Goal: Navigation & Orientation: Find specific page/section

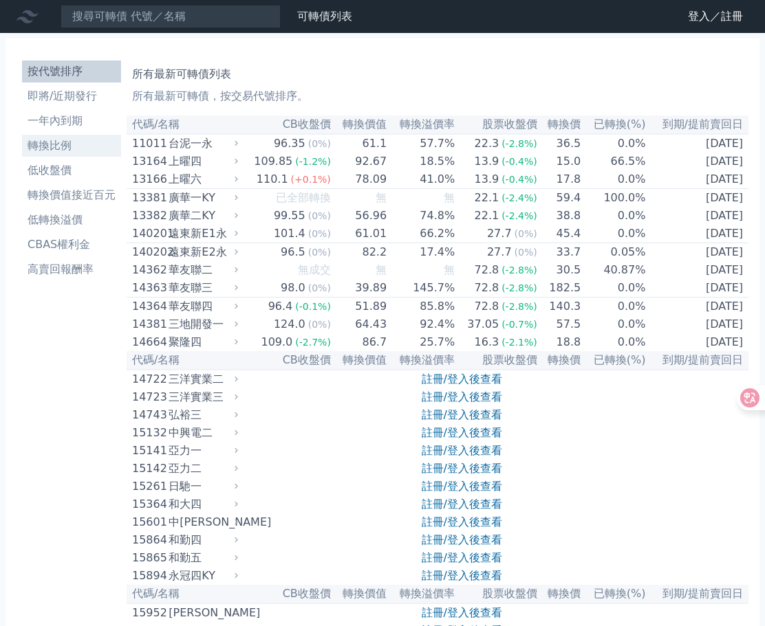
click at [65, 154] on li "轉換比例" at bounding box center [71, 146] width 99 height 17
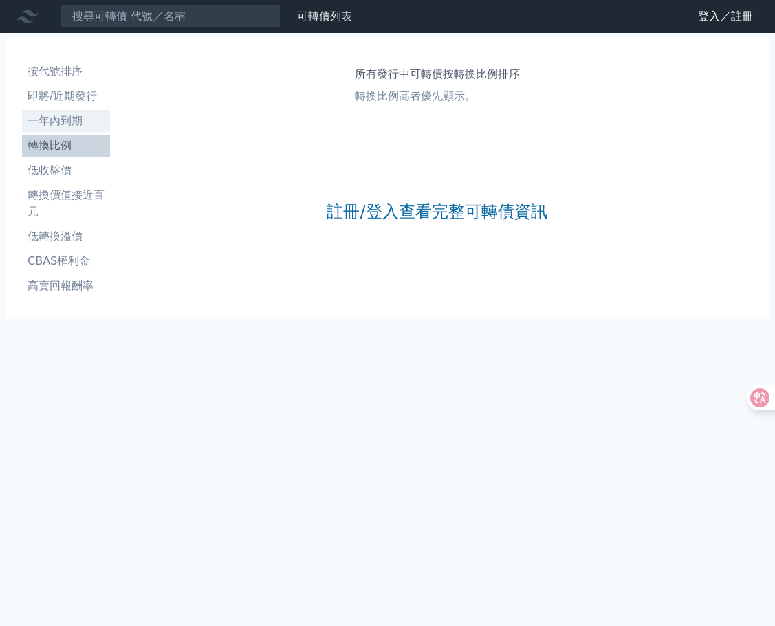
click at [68, 129] on li "一年內到期" at bounding box center [66, 121] width 88 height 17
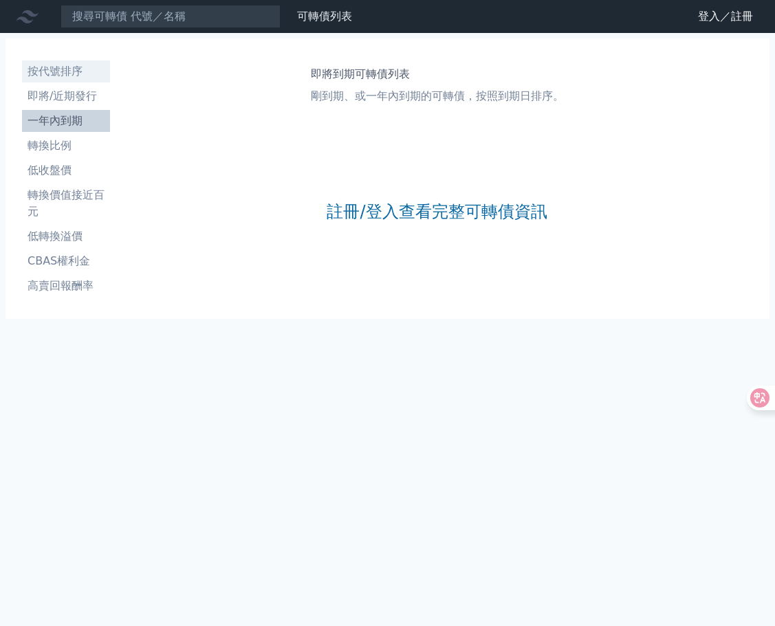
click at [65, 74] on li "按代號排序" at bounding box center [66, 71] width 88 height 17
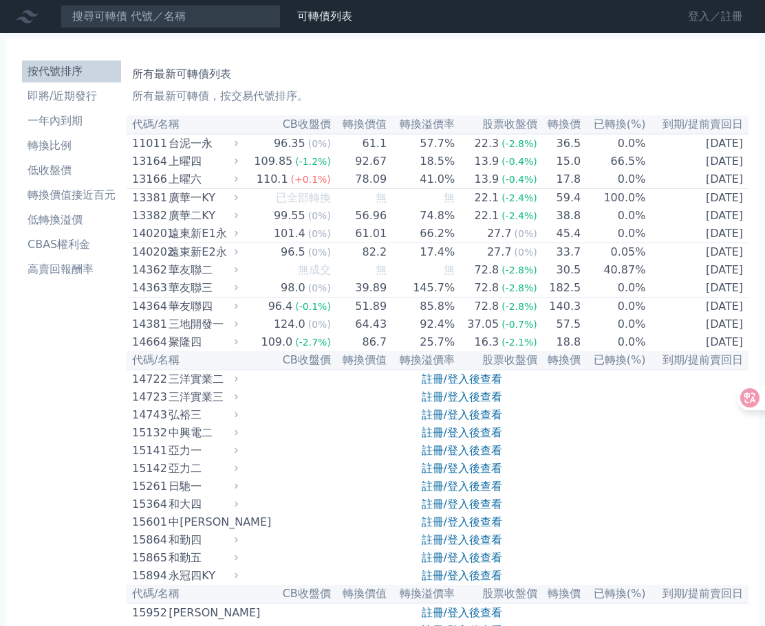
click at [683, 21] on link "登入／註冊" at bounding box center [715, 17] width 77 height 22
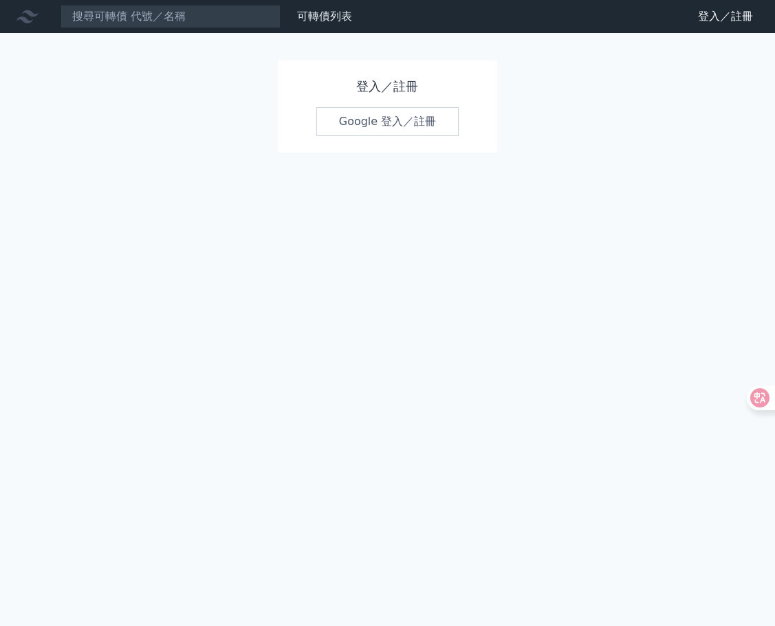
click at [391, 136] on link "Google 登入／註冊" at bounding box center [387, 121] width 143 height 29
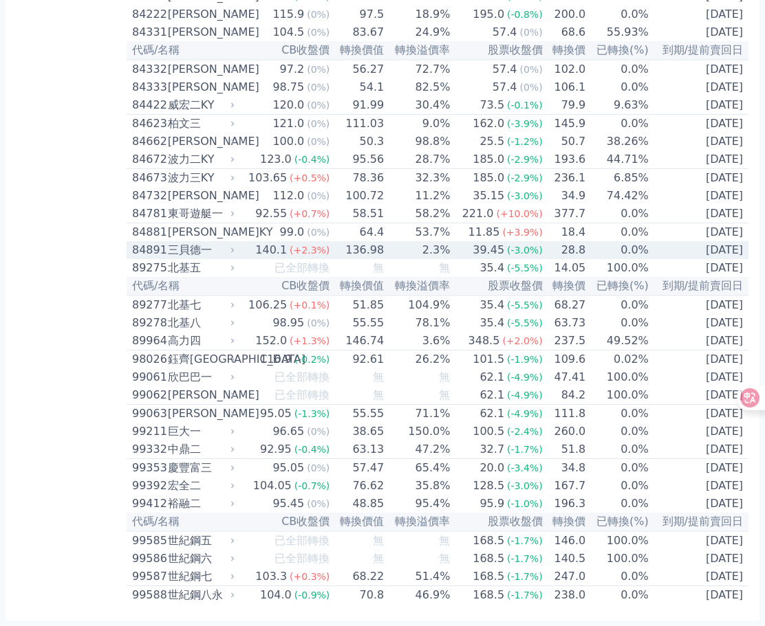
scroll to position [9054, 0]
